Goal: Task Accomplishment & Management: Use online tool/utility

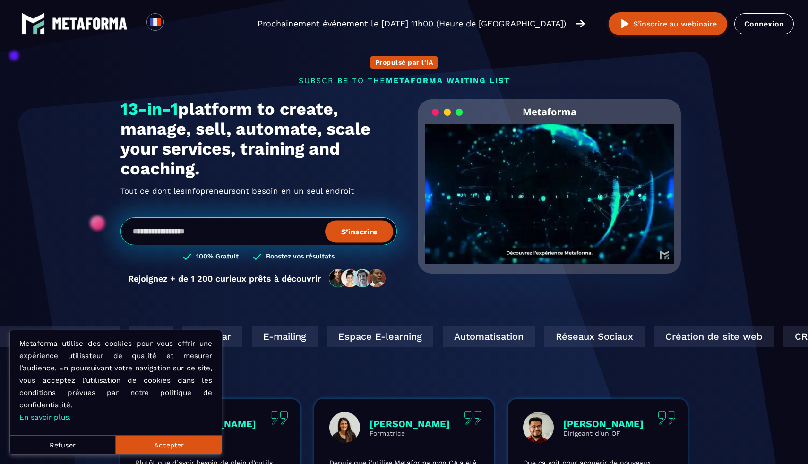
click at [98, 444] on button "Refuser" at bounding box center [63, 444] width 106 height 19
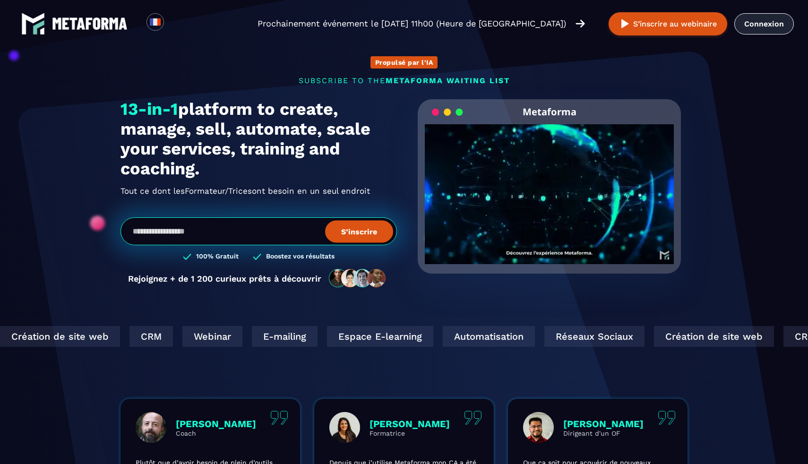
click at [405, 28] on link "Connexion" at bounding box center [765, 23] width 60 height 21
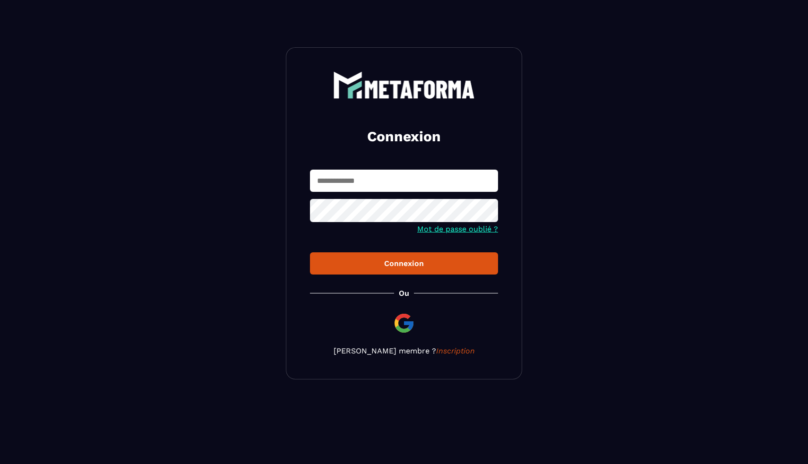
click at [382, 184] on input "text" at bounding box center [404, 181] width 188 height 22
click at [401, 323] on img at bounding box center [404, 323] width 23 height 23
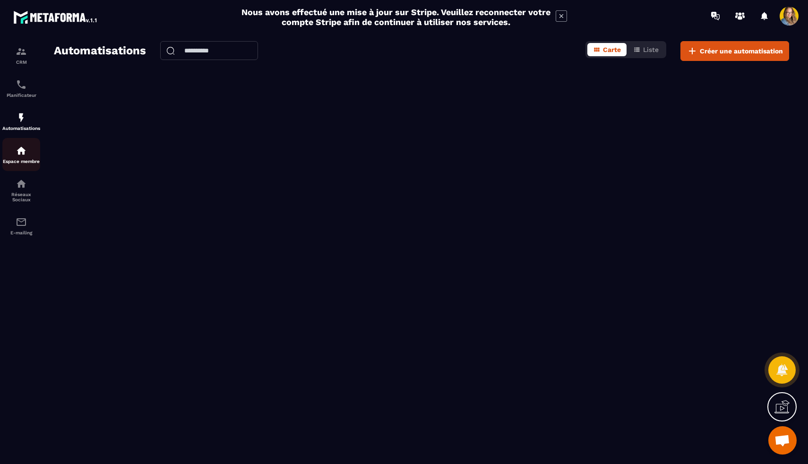
click at [21, 164] on p "Espace membre" at bounding box center [21, 161] width 38 height 5
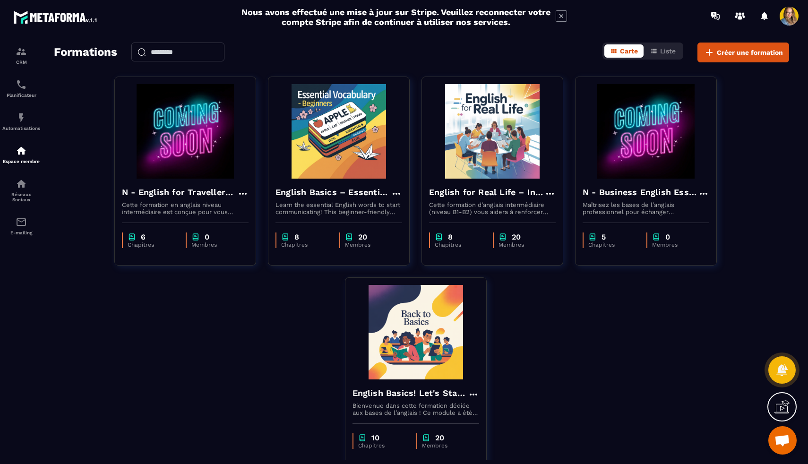
scroll to position [57, 0]
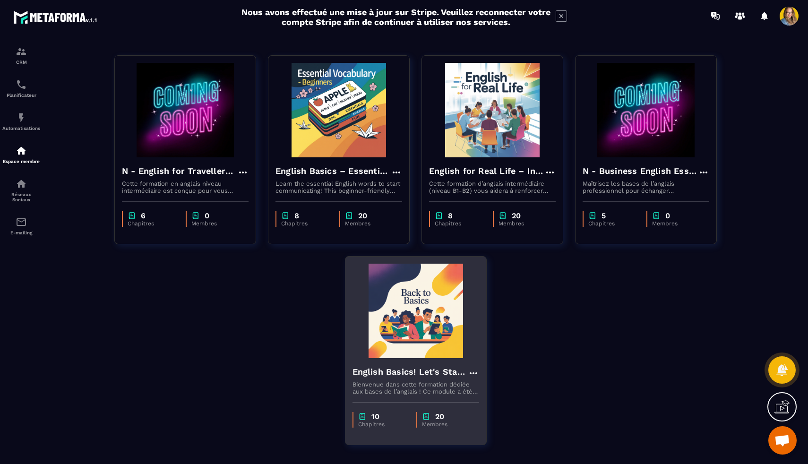
click at [476, 372] on icon at bounding box center [473, 373] width 11 height 11
click at [514, 410] on button "Dupliquer" at bounding box center [501, 409] width 59 height 17
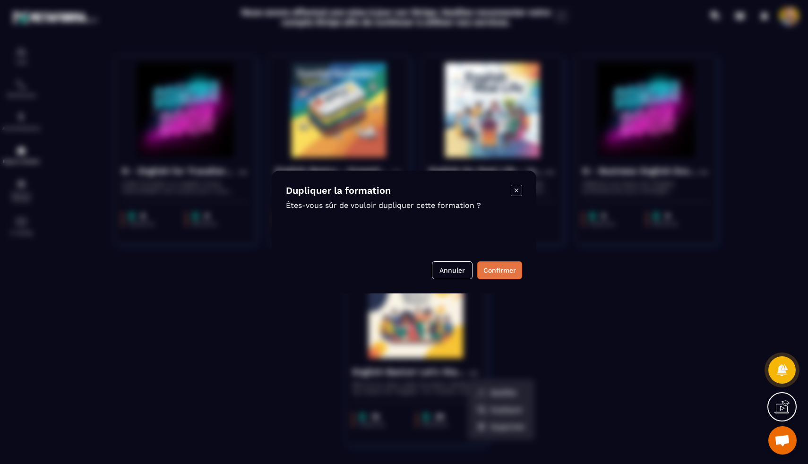
click at [500, 270] on button "Confirmer" at bounding box center [499, 270] width 45 height 18
